Goal: Task Accomplishment & Management: Manage account settings

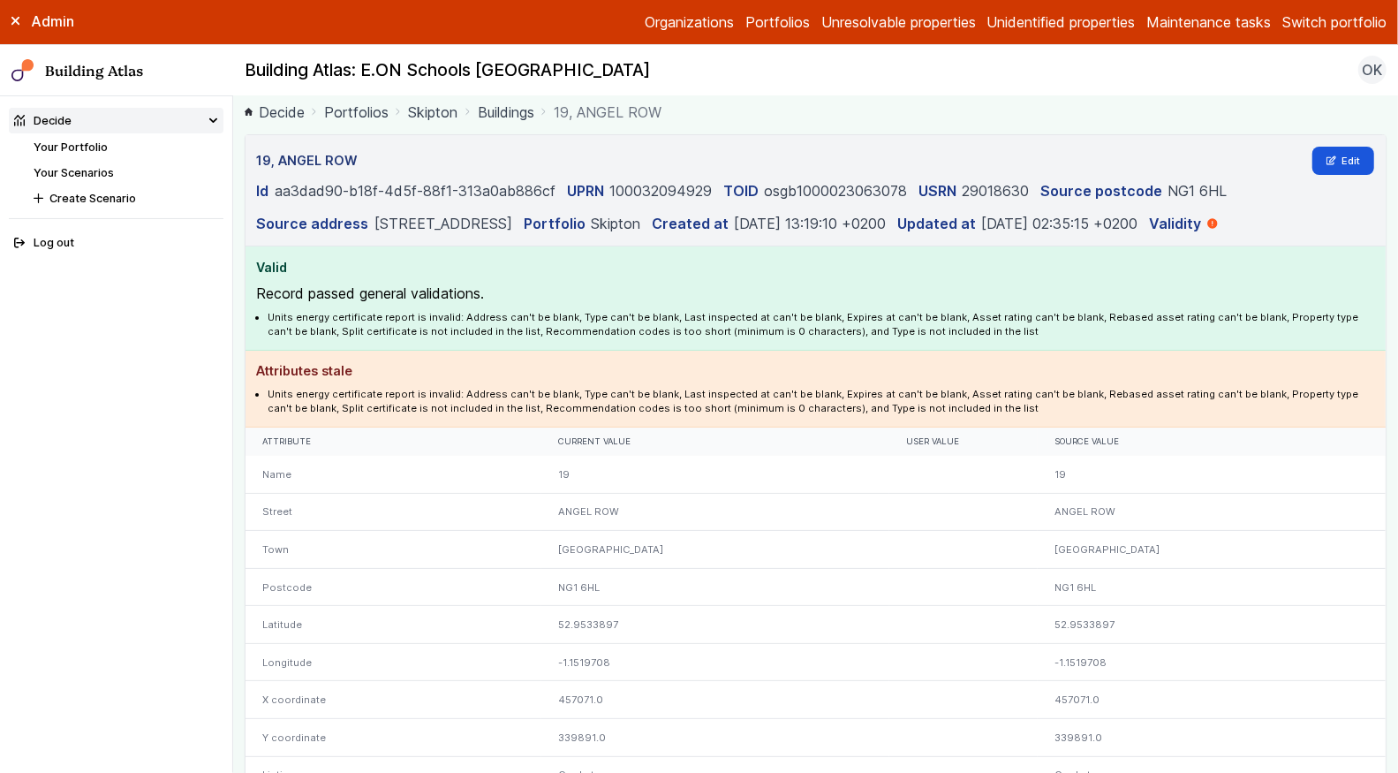
scroll to position [9, 0]
click at [1346, 148] on link "Edit" at bounding box center [1343, 159] width 63 height 28
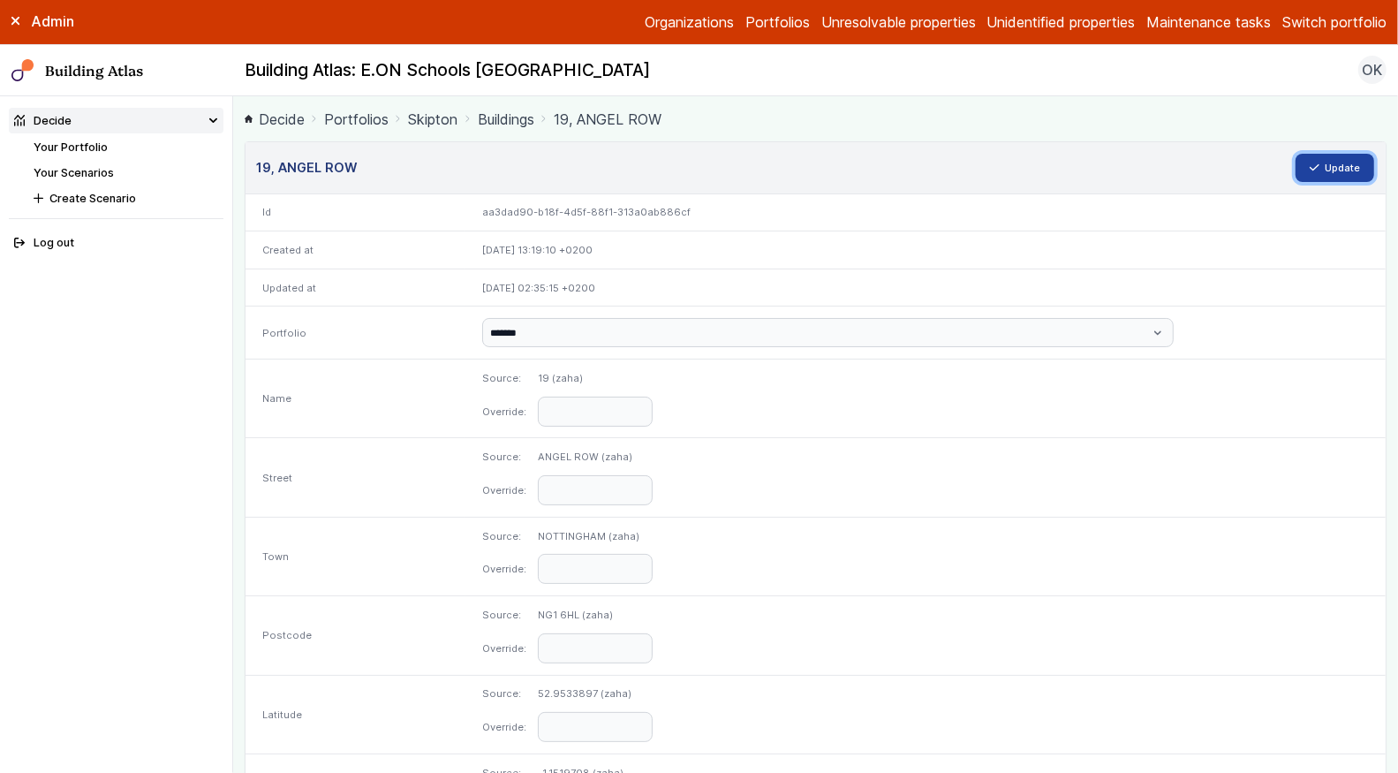
click at [1334, 169] on button "Update" at bounding box center [1334, 168] width 79 height 28
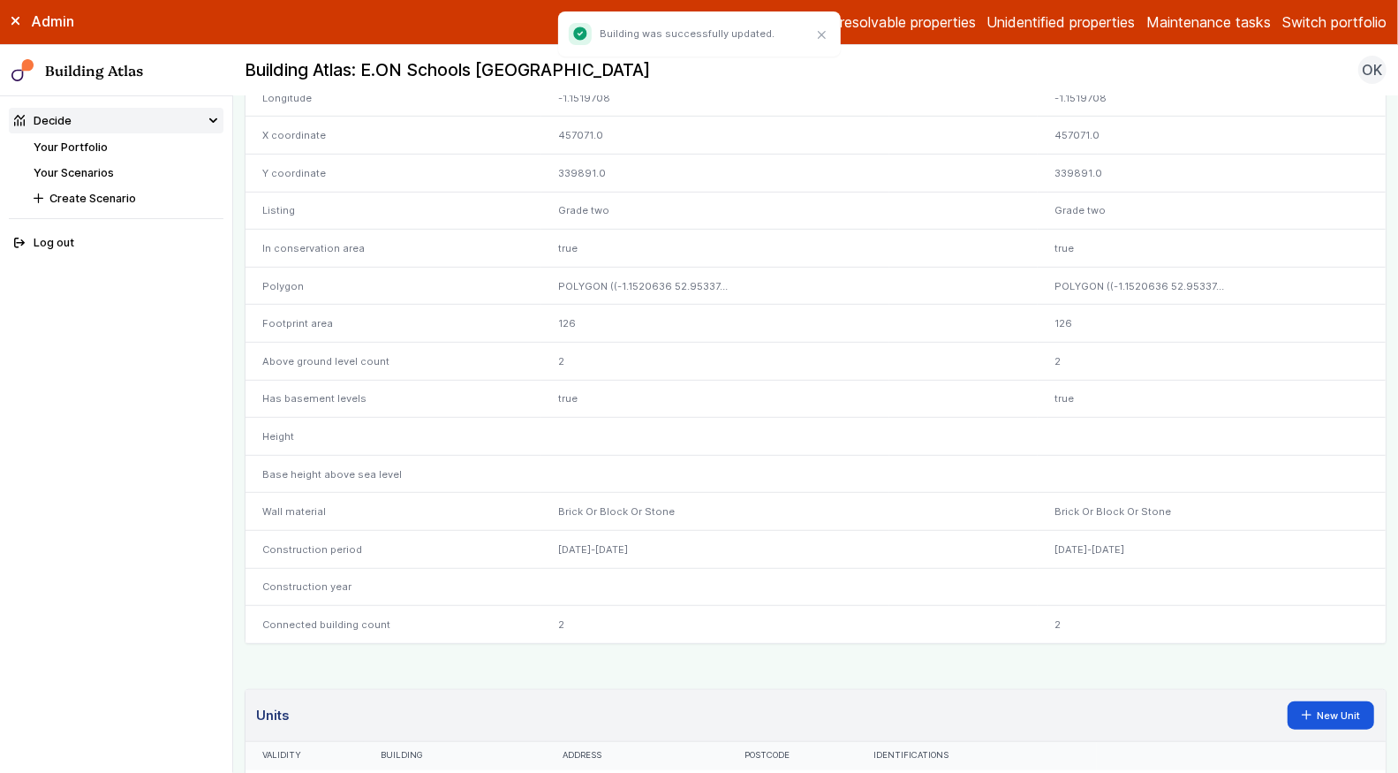
scroll to position [578, 0]
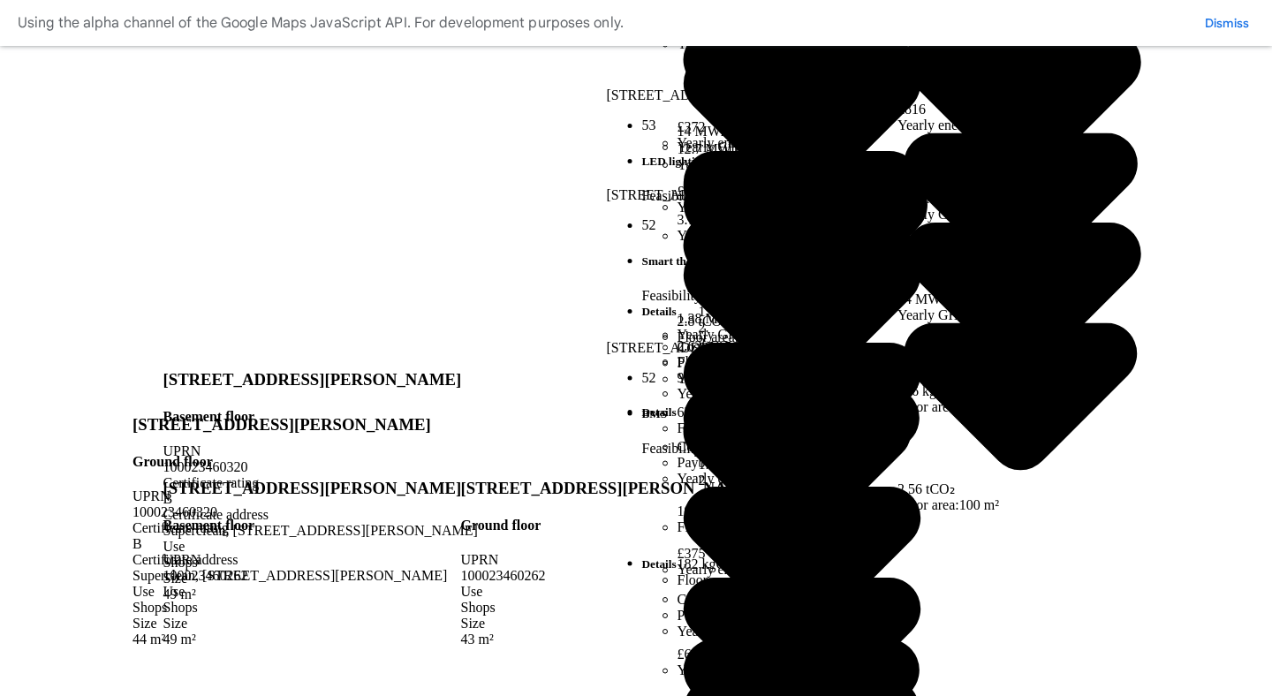
scroll to position [124, 0]
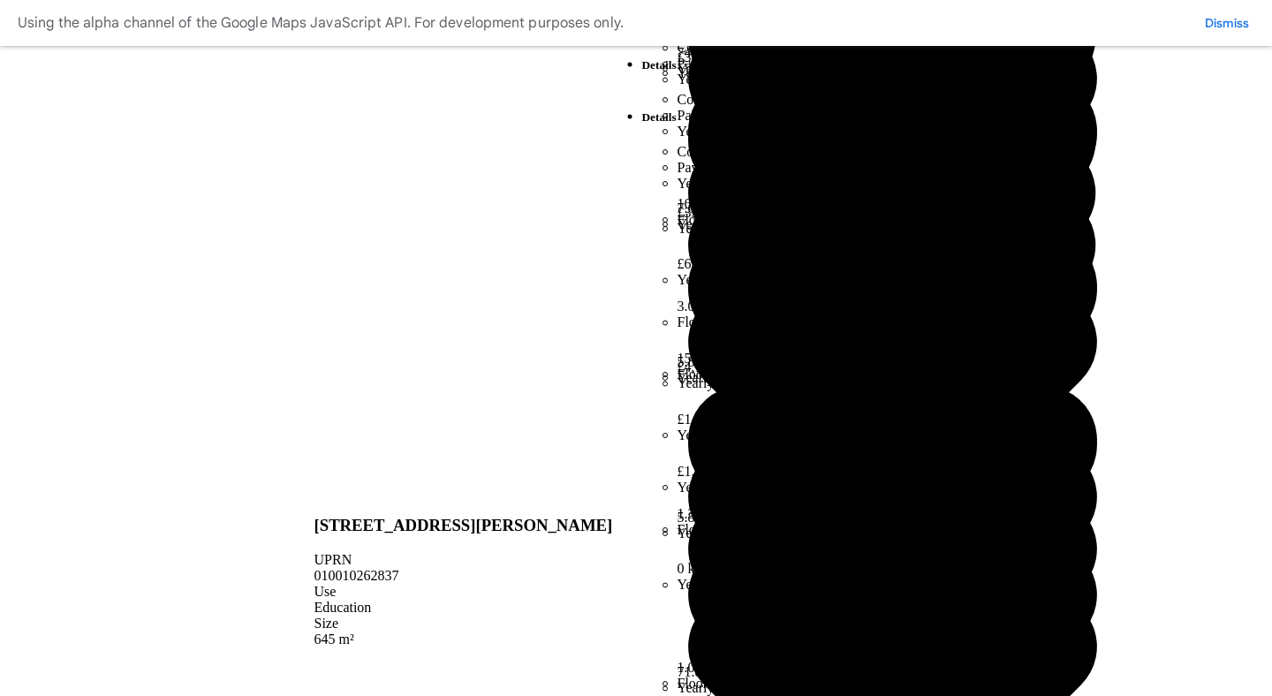
scroll to position [149, 0]
click at [0, 0] on dd "Yes" at bounding box center [0, 0] width 0 height 0
click at [0, 0] on select "*** **" at bounding box center [0, 0] width 0 height 0
select select "*****"
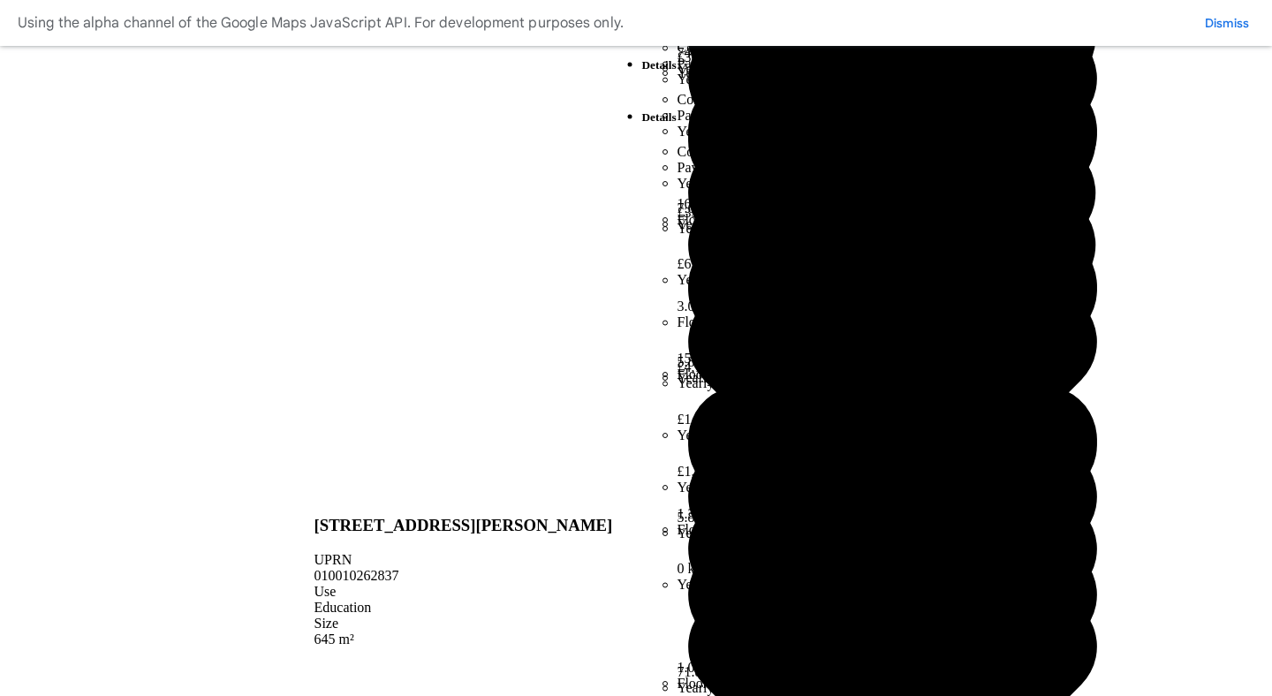
click at [0, 0] on icon "submit" at bounding box center [0, 0] width 0 height 0
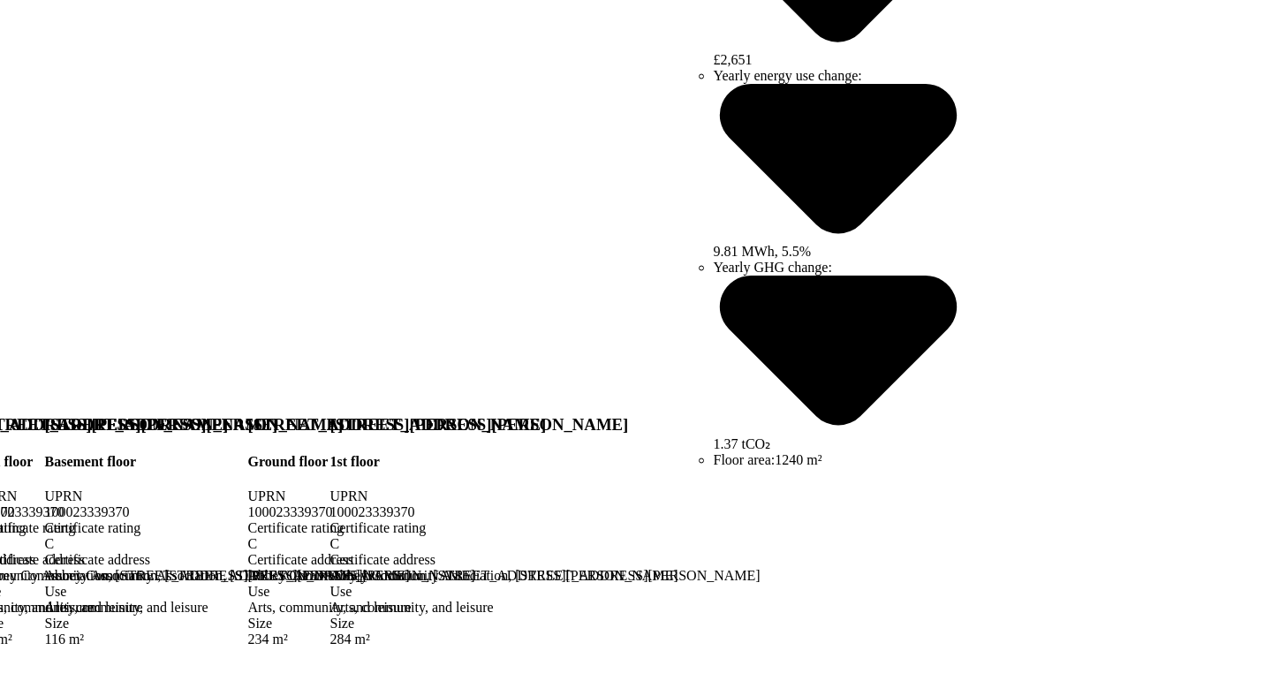
scroll to position [288, 0]
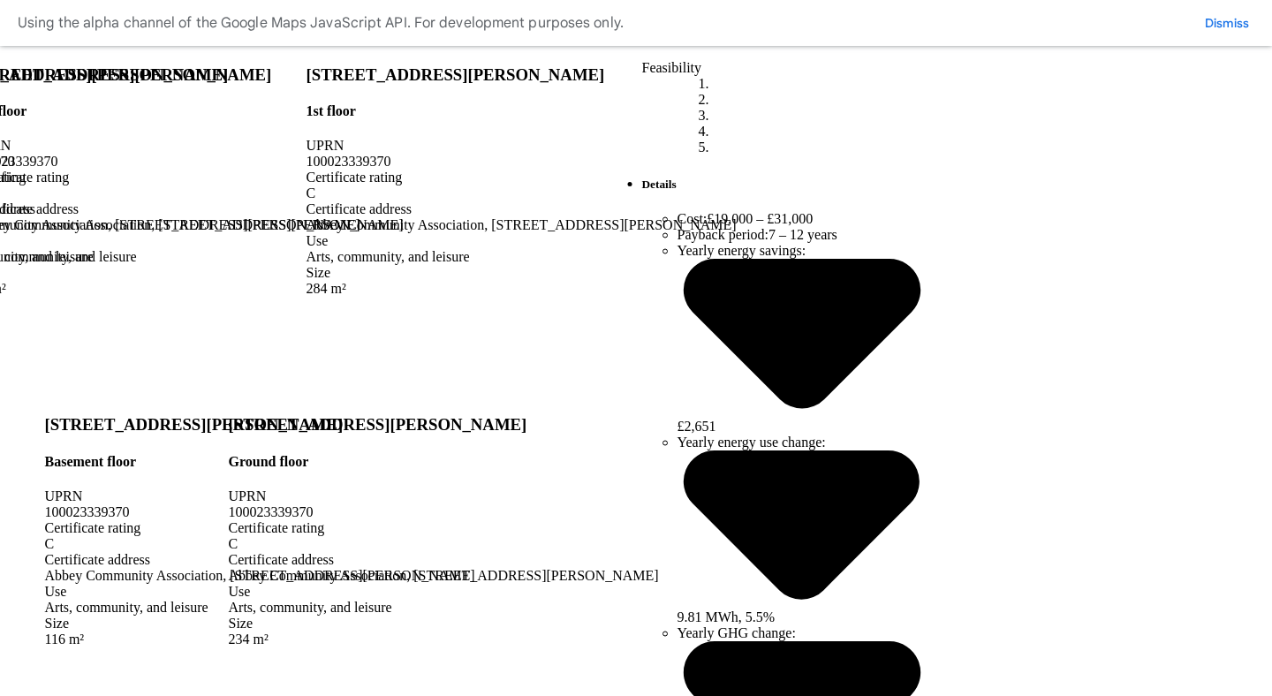
scroll to position [887, 0]
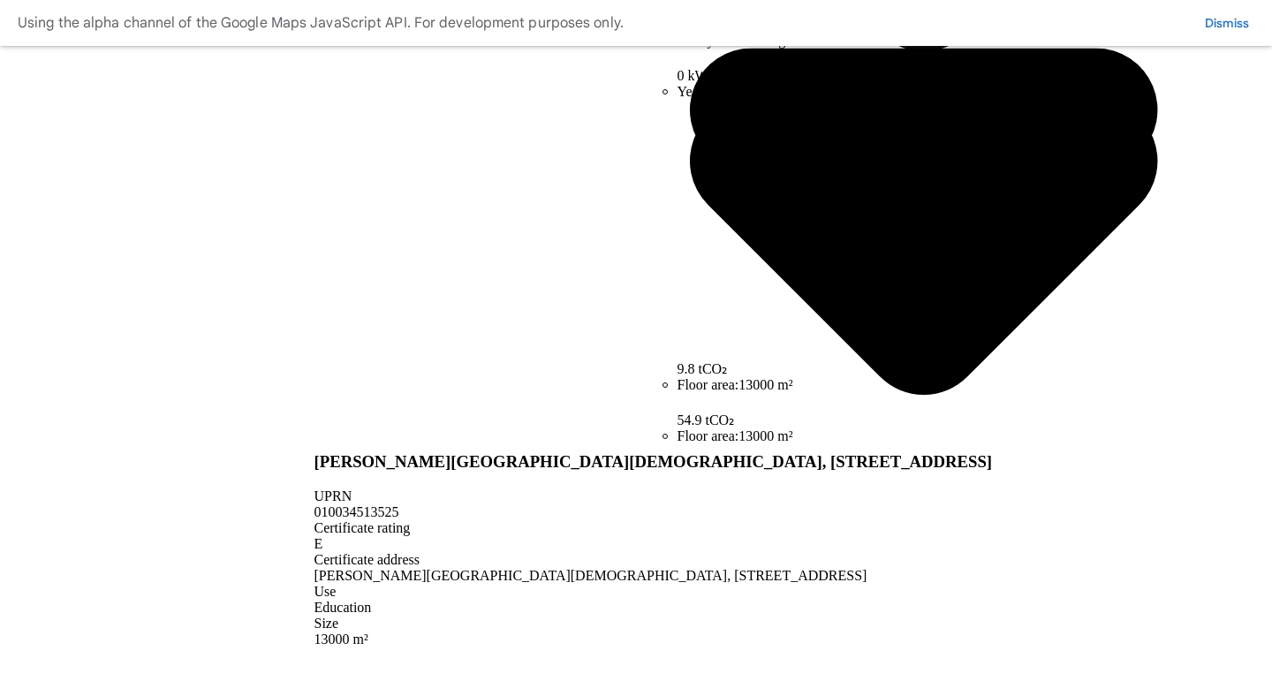
scroll to position [386, 0]
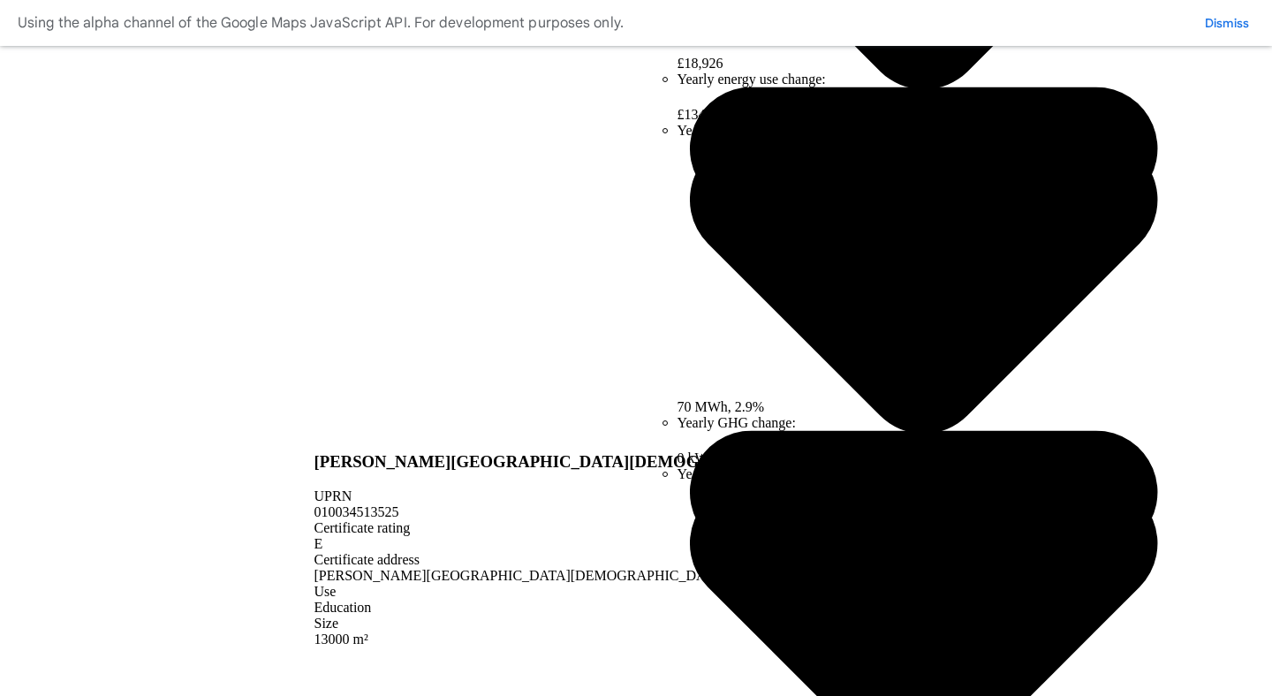
copy span "ULLATHORNE"
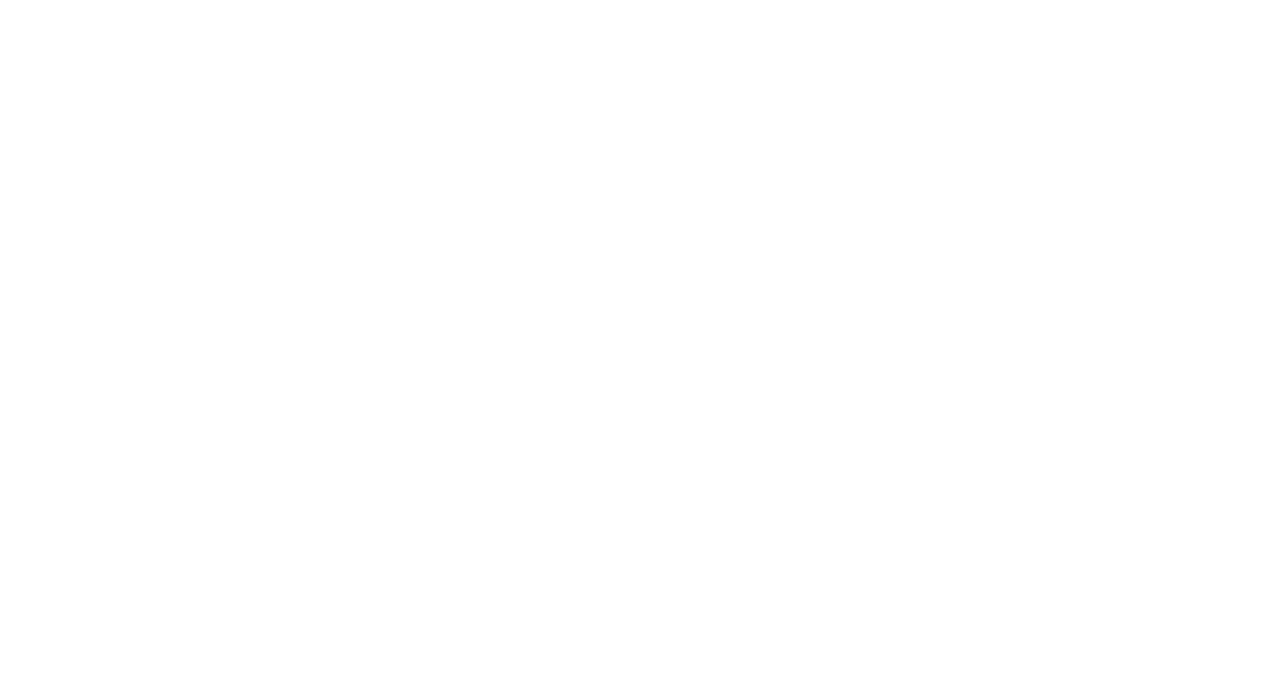
scroll to position [1681, 0]
